Goal: Transaction & Acquisition: Purchase product/service

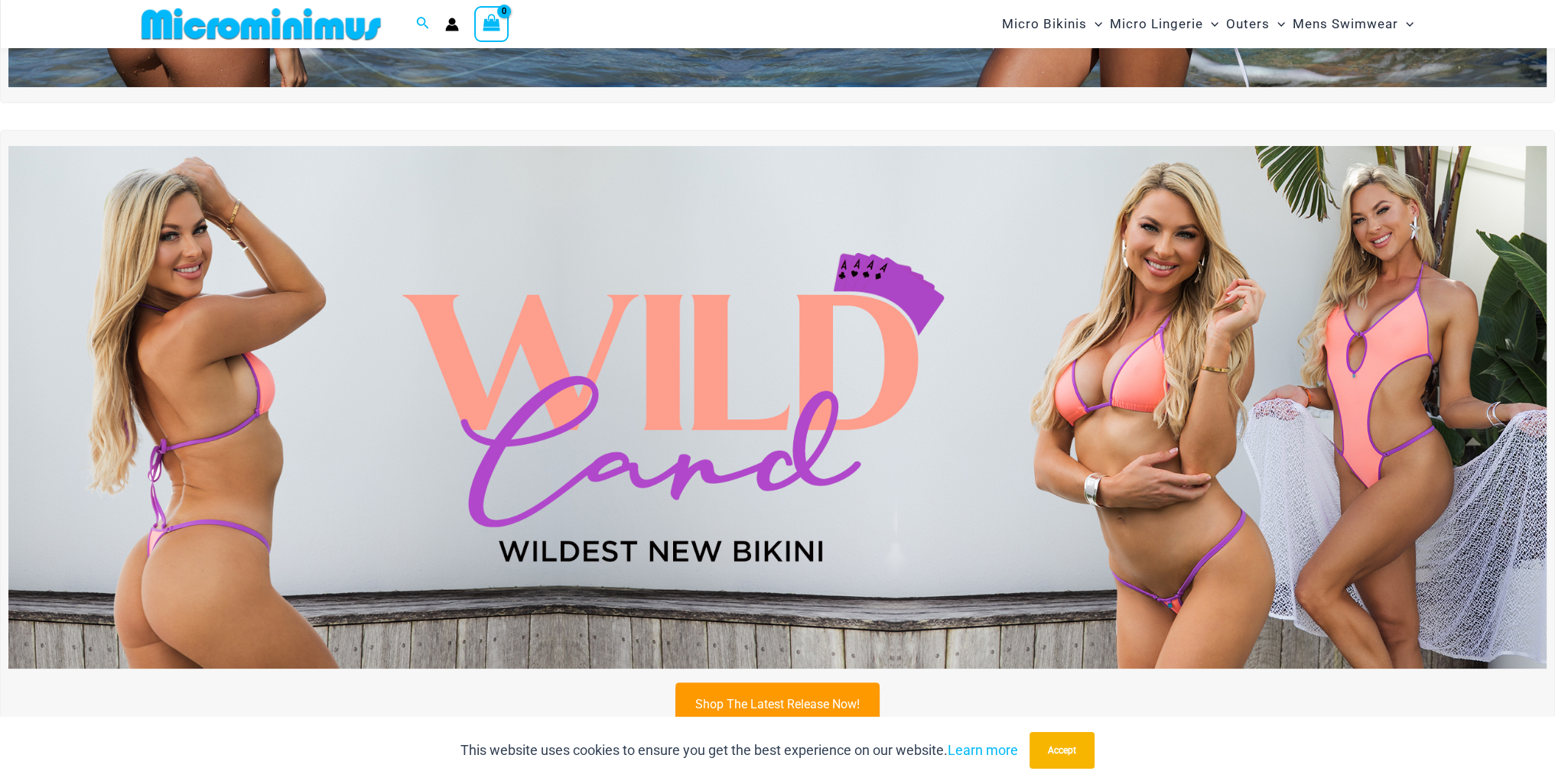
scroll to position [521, 0]
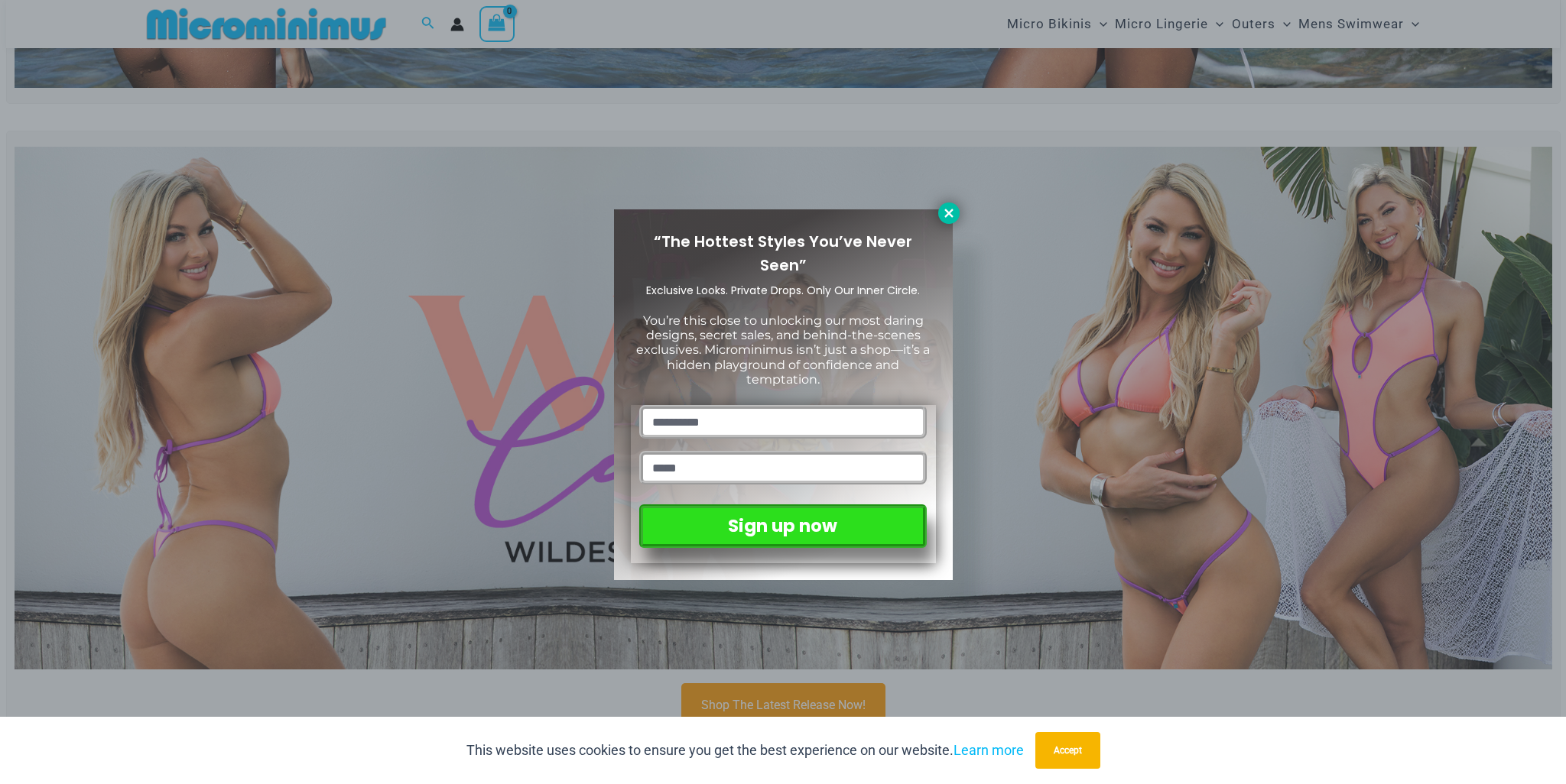
click at [942, 220] on icon at bounding box center [949, 212] width 14 height 14
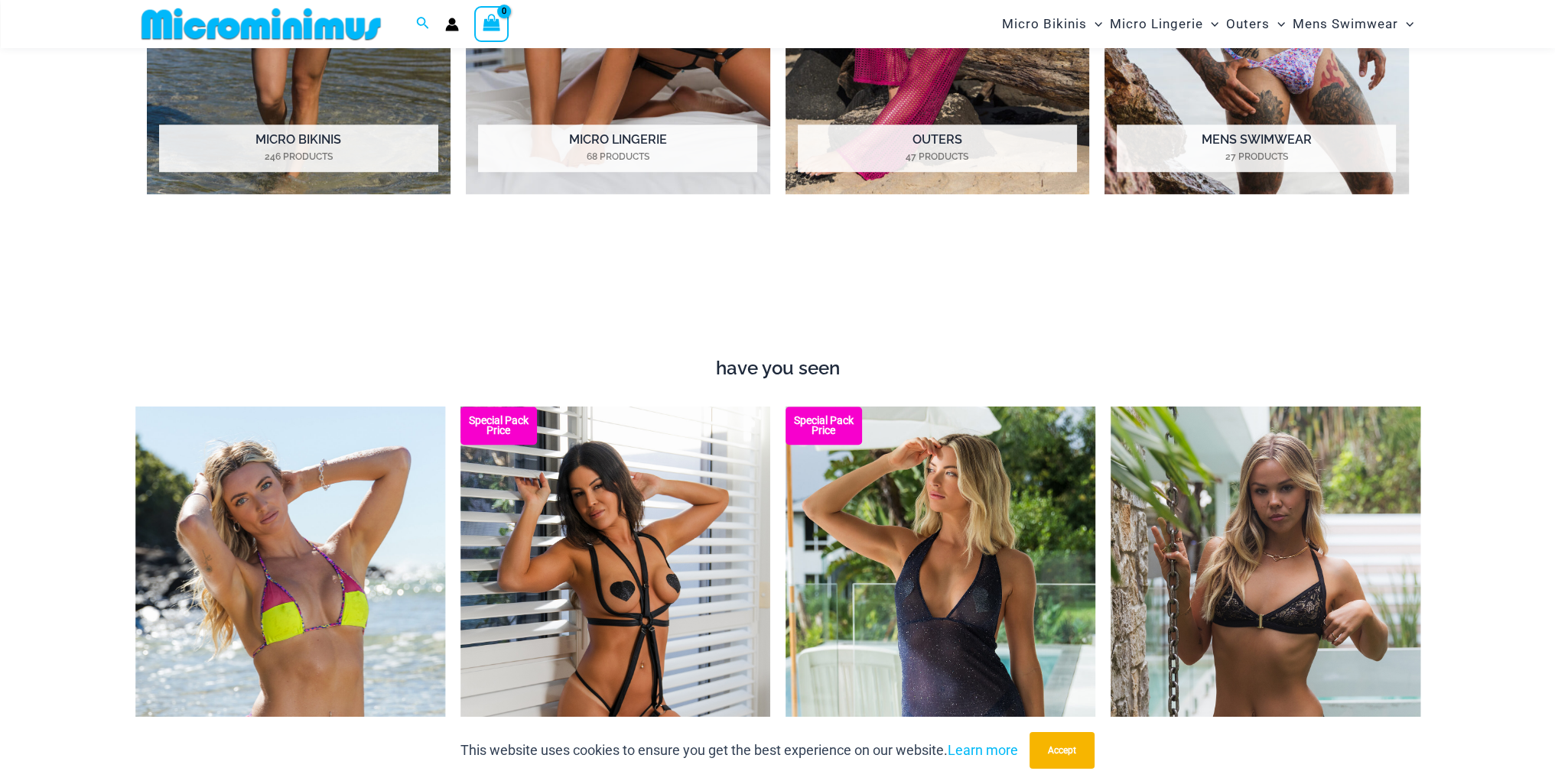
scroll to position [1668, 0]
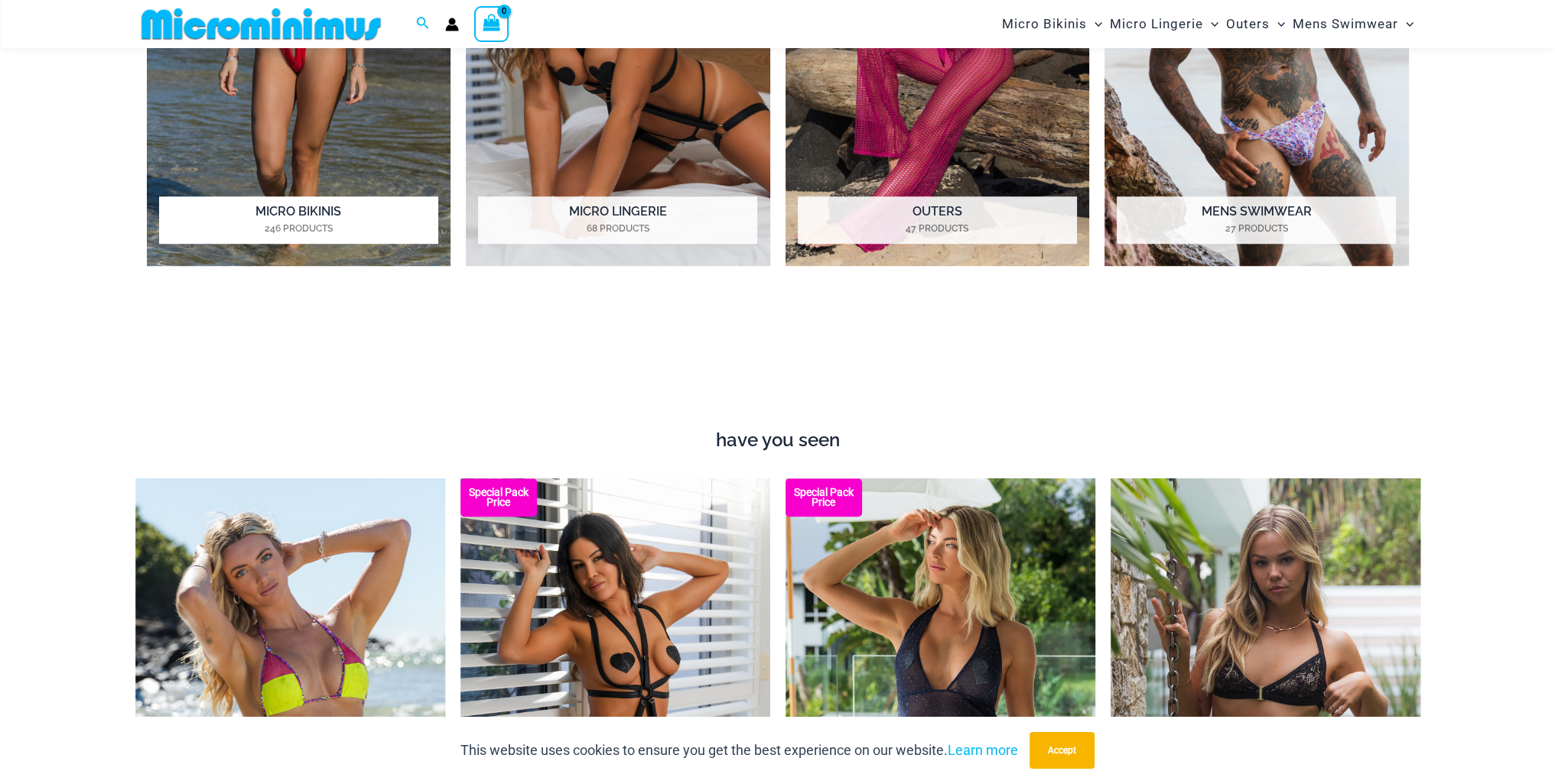
click at [266, 222] on mark "246 Products" at bounding box center [298, 228] width 279 height 14
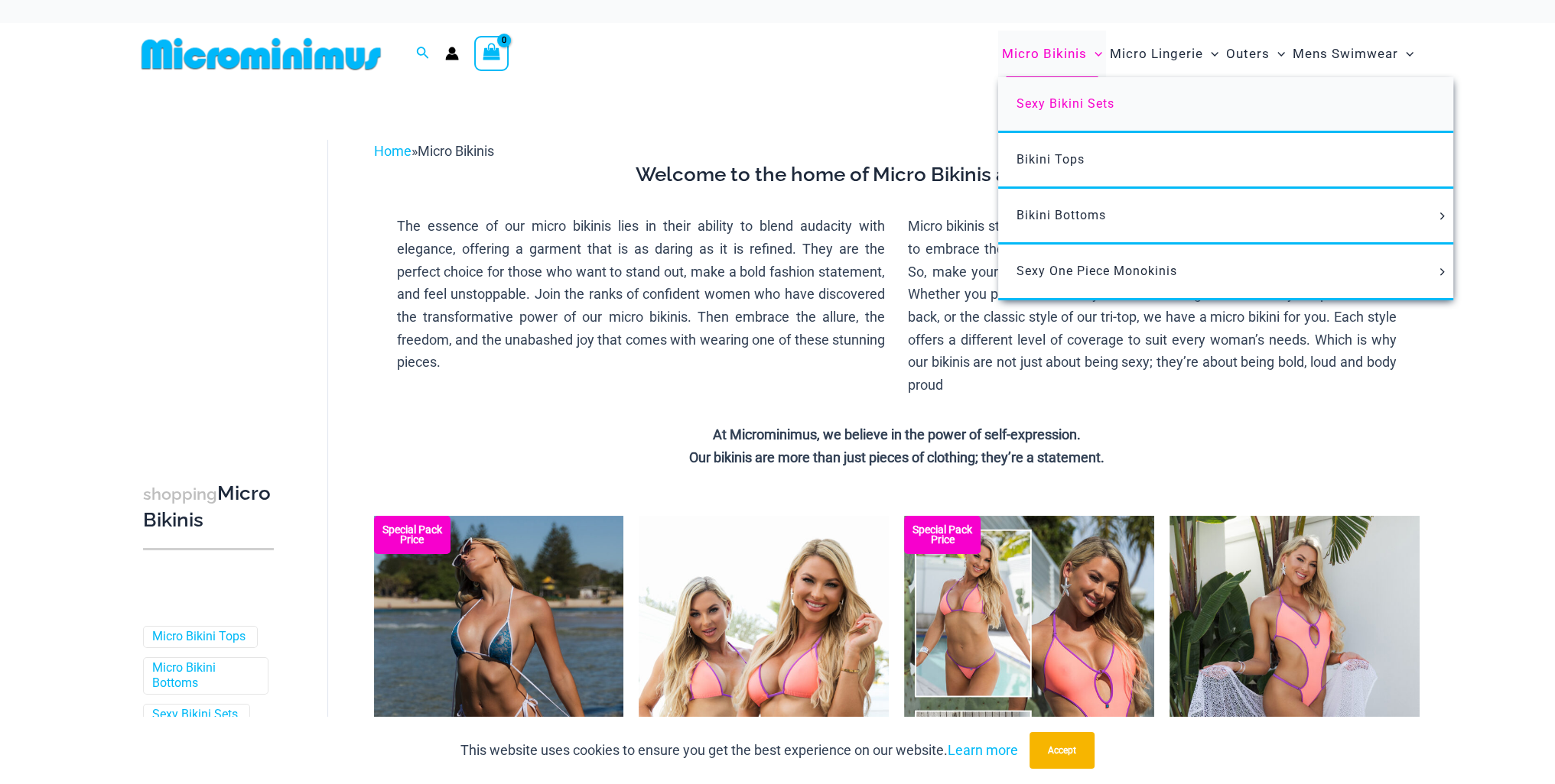
click at [1058, 109] on span "Sexy Bikini Sets" at bounding box center [1064, 104] width 98 height 15
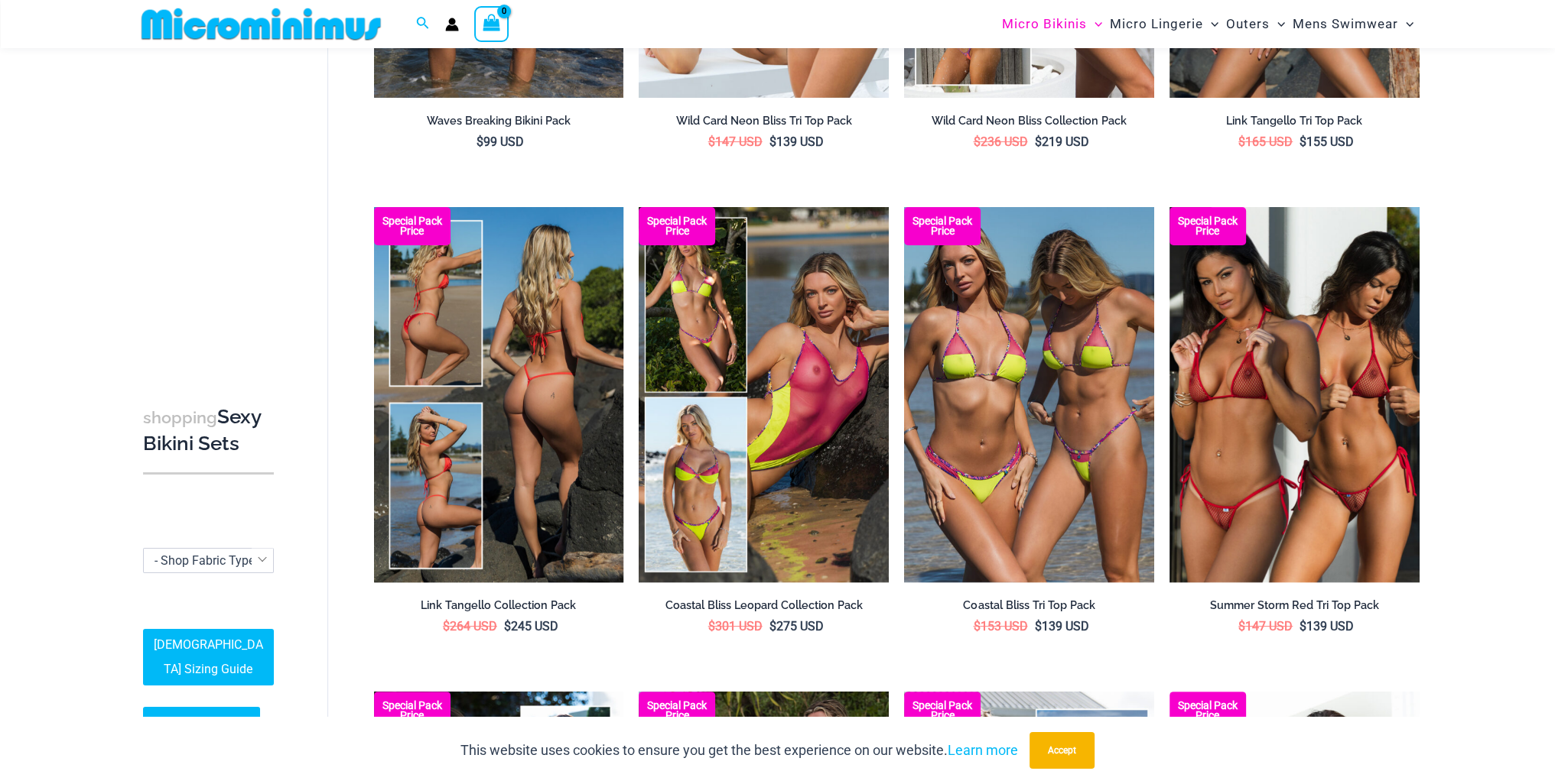
scroll to position [445, 0]
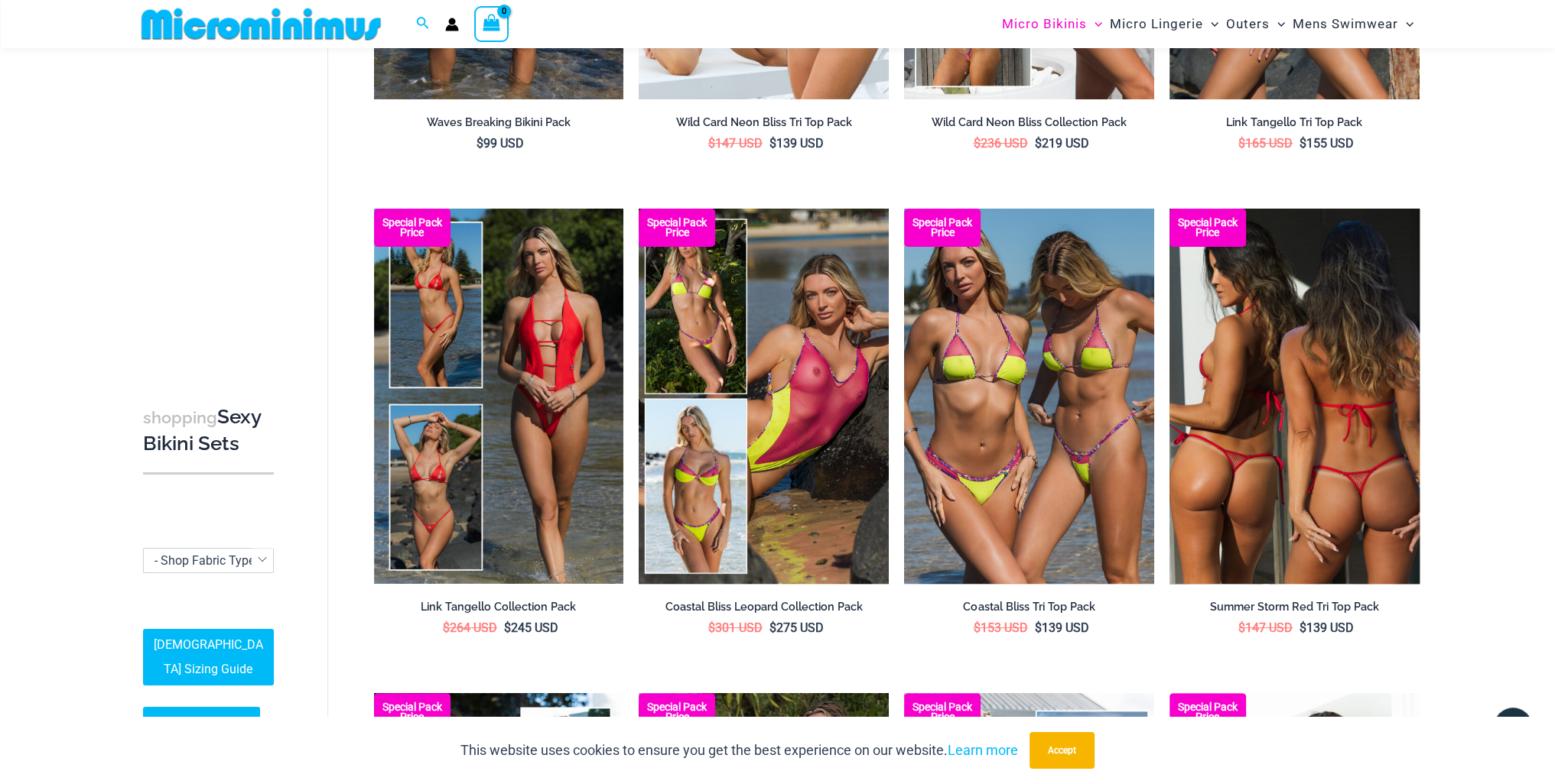
click at [1205, 490] on img at bounding box center [1294, 396] width 250 height 375
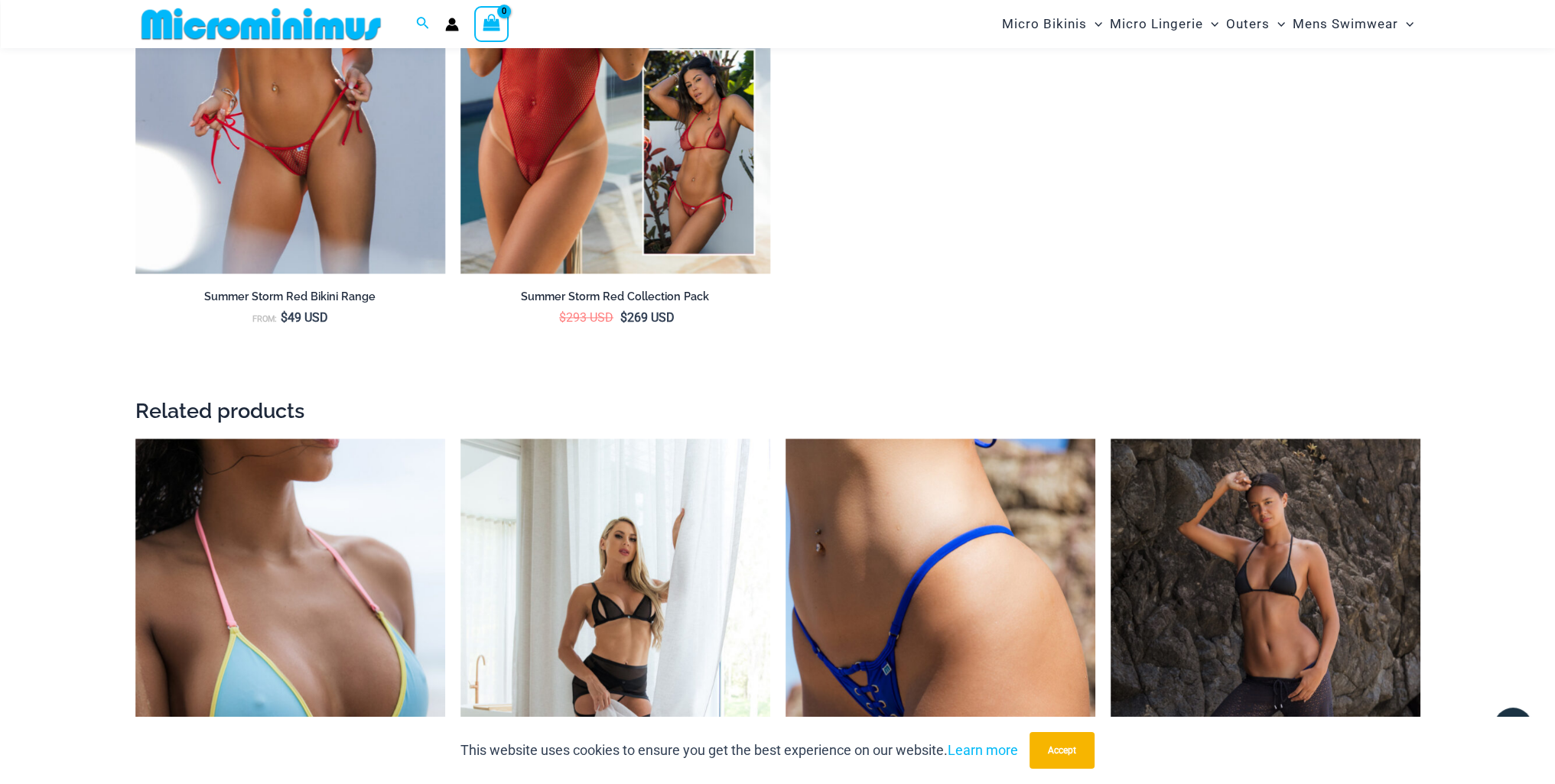
scroll to position [2899, 0]
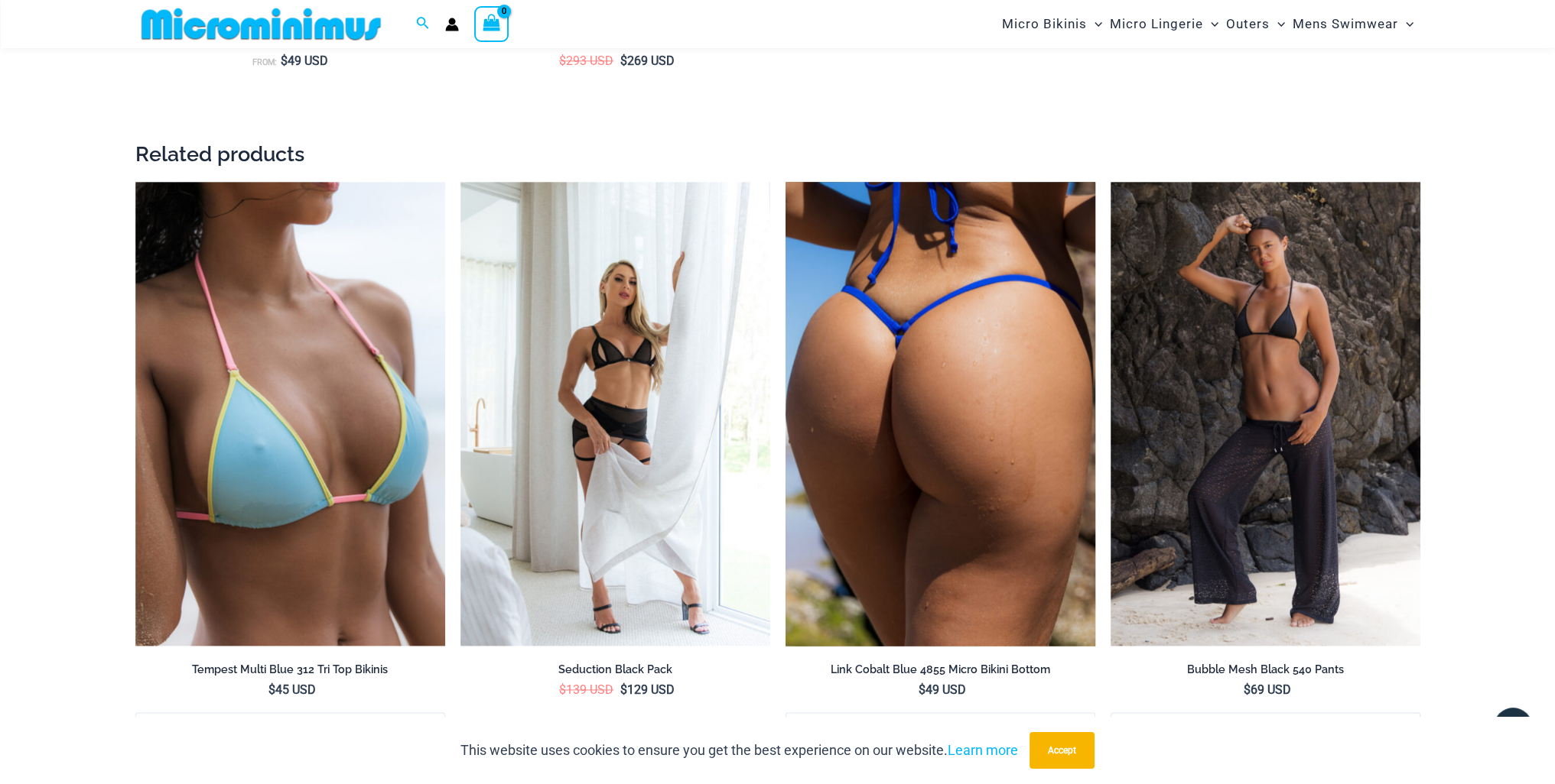
click at [888, 377] on img at bounding box center [940, 415] width 310 height 465
